Goal: Find specific page/section: Find specific page/section

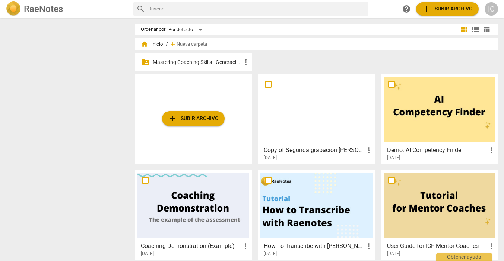
click at [189, 60] on p "Mastering Coaching Skills - Generación 31" at bounding box center [197, 62] width 89 height 8
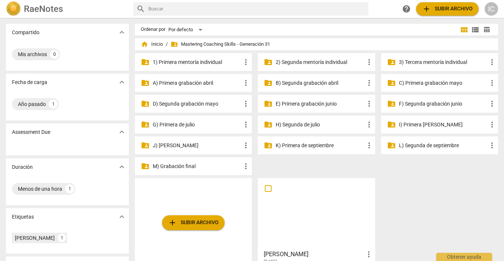
click at [423, 63] on p "3) Tercera mentoría individual" at bounding box center [443, 62] width 89 height 8
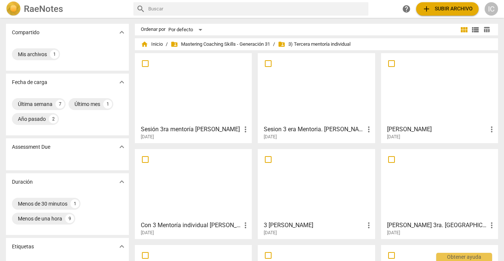
click at [495, 76] on div "Sesión 3ra mentoría Hoty more_vert [DATE] Sesion 3 era Mentoria. [PERSON_NAME] …" at bounding box center [319, 197] width 369 height 288
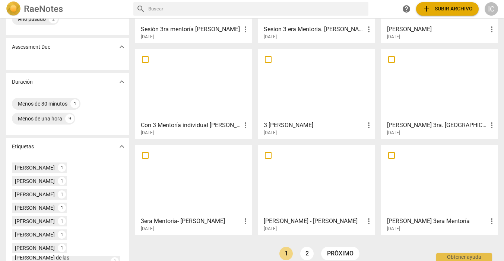
scroll to position [103, 0]
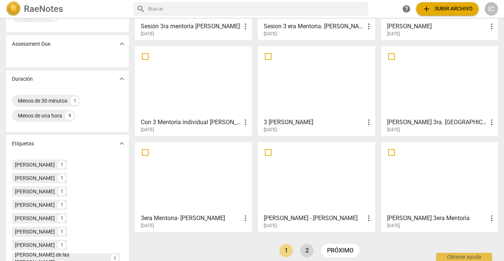
click at [305, 251] on link "2" at bounding box center [306, 250] width 13 height 13
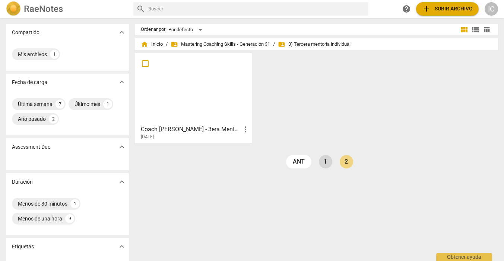
click at [325, 163] on link "1" at bounding box center [325, 161] width 13 height 13
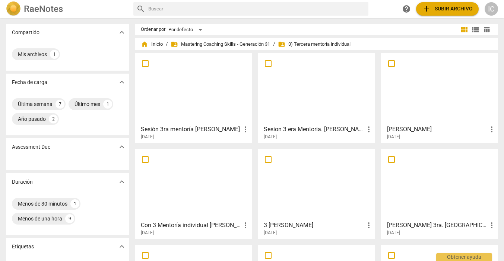
click at [207, 190] on div at bounding box center [193, 185] width 112 height 66
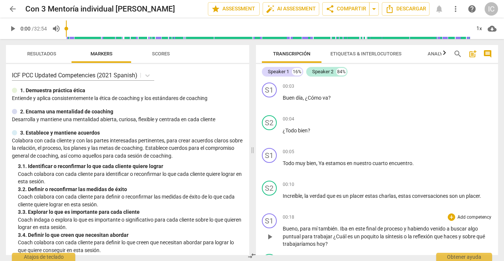
click at [344, 229] on span "Iba" at bounding box center [344, 229] width 9 height 6
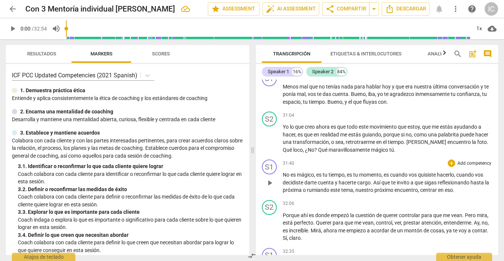
scroll to position [3810, 0]
